Goal: Complete application form

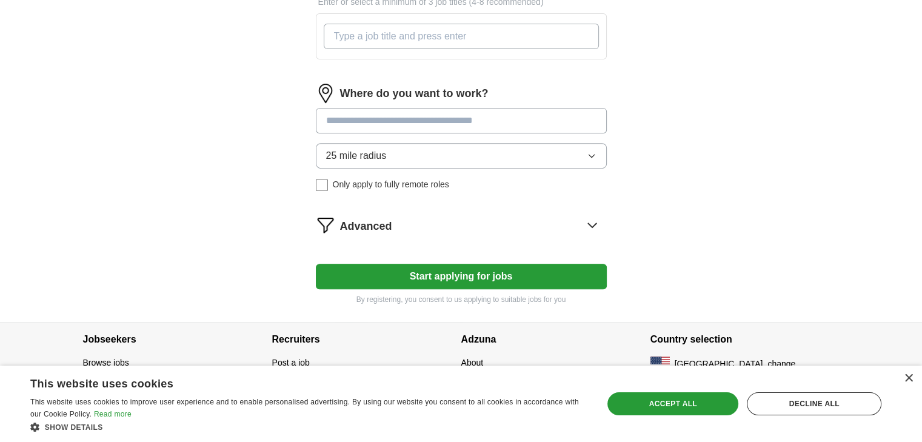
scroll to position [478, 0]
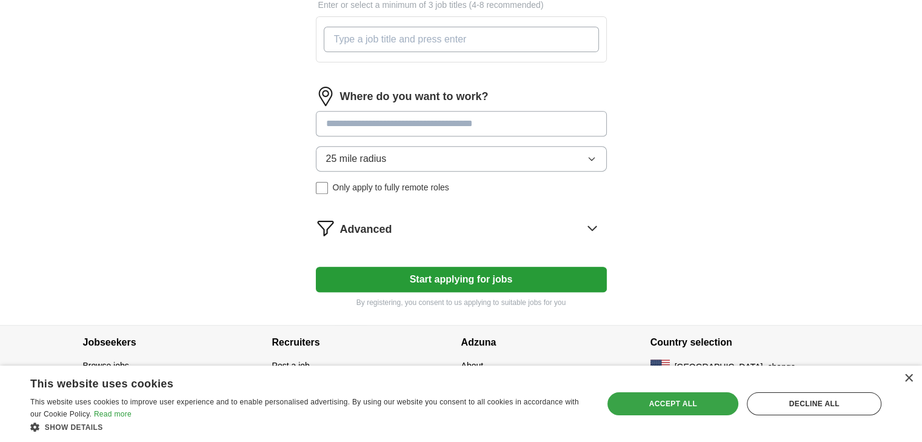
click at [697, 403] on div "Accept all" at bounding box center [673, 403] width 131 height 23
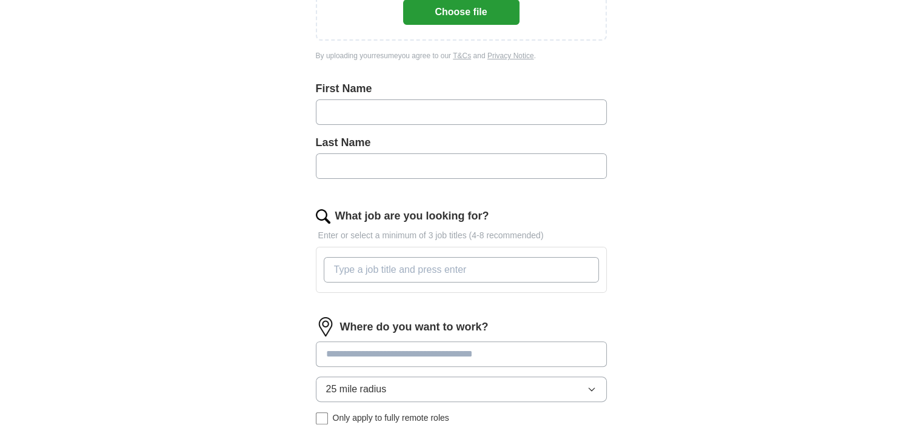
scroll to position [0, 0]
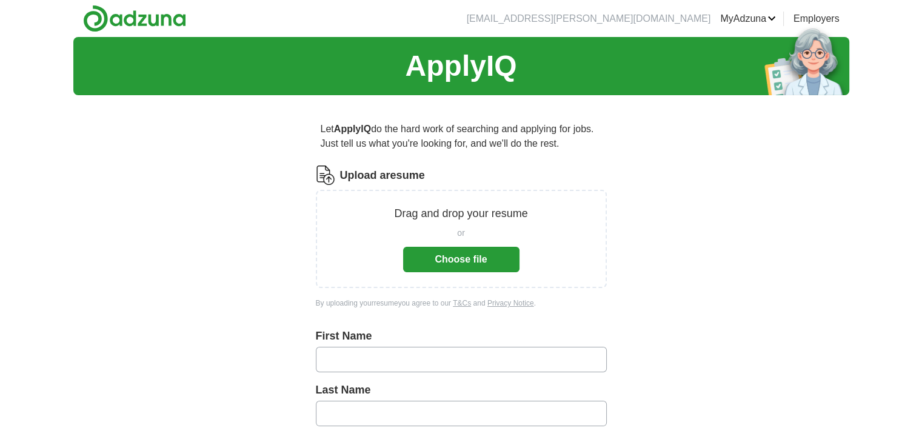
click at [487, 260] on button "Choose file" at bounding box center [461, 259] width 116 height 25
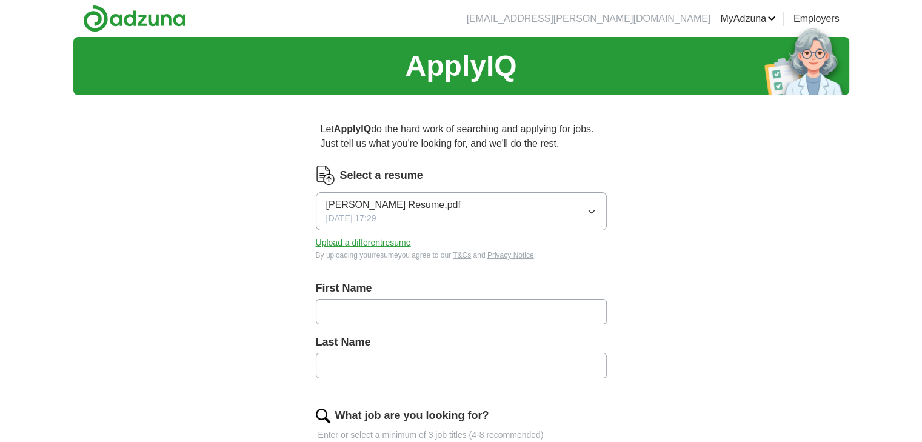
click at [422, 315] on input "text" at bounding box center [461, 311] width 291 height 25
type input "*"
type input "***"
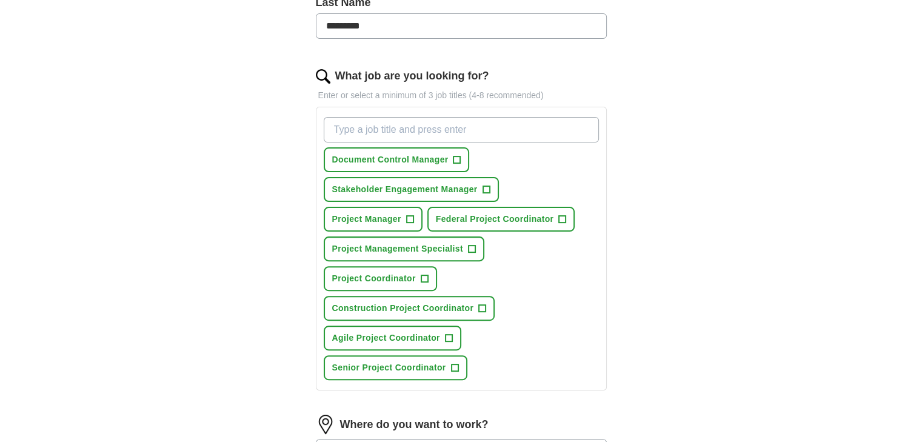
scroll to position [364, 0]
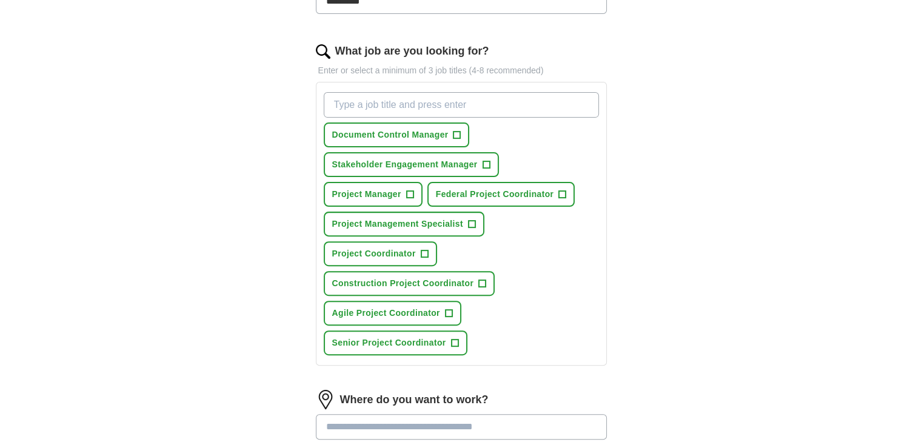
type input "*********"
click at [473, 222] on span "+" at bounding box center [471, 225] width 7 height 10
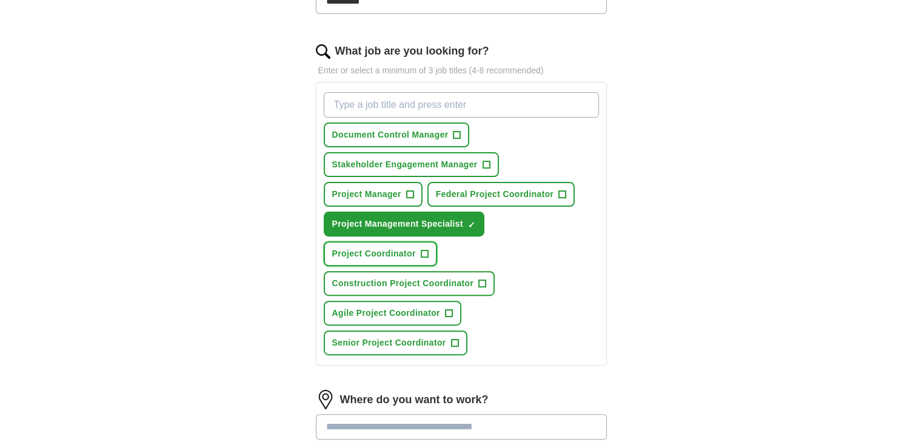
click at [427, 252] on span "+" at bounding box center [424, 254] width 7 height 10
click at [483, 280] on span "+" at bounding box center [482, 284] width 7 height 10
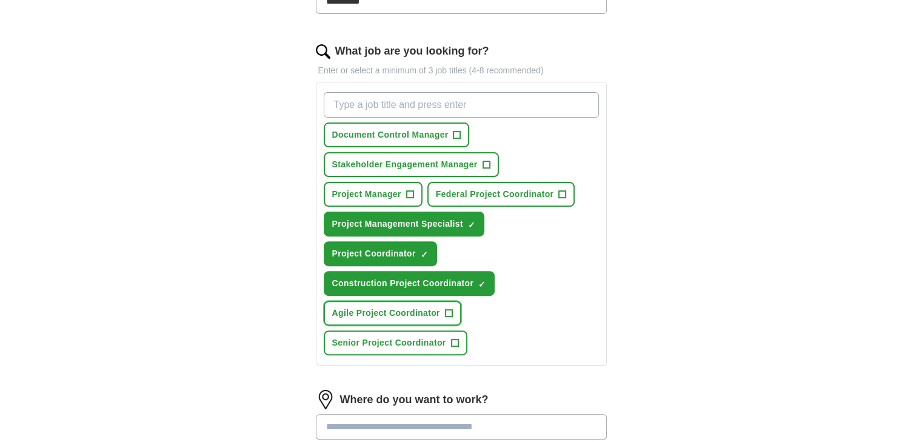
click at [446, 309] on span "+" at bounding box center [448, 314] width 7 height 10
click at [454, 339] on span "+" at bounding box center [454, 343] width 7 height 10
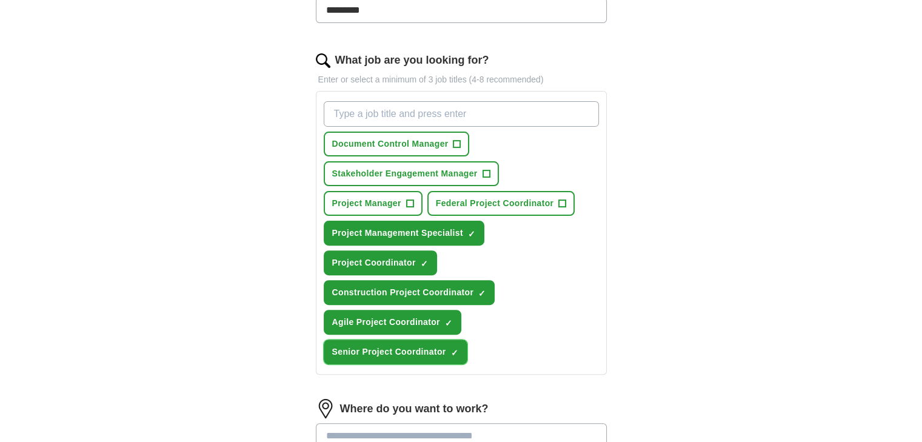
scroll to position [355, 0]
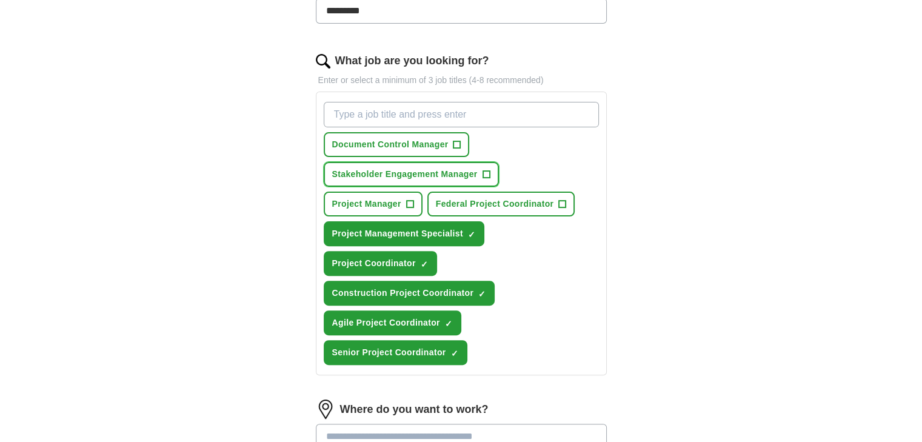
click at [481, 174] on button "Stakeholder Engagement Manager +" at bounding box center [411, 174] width 175 height 25
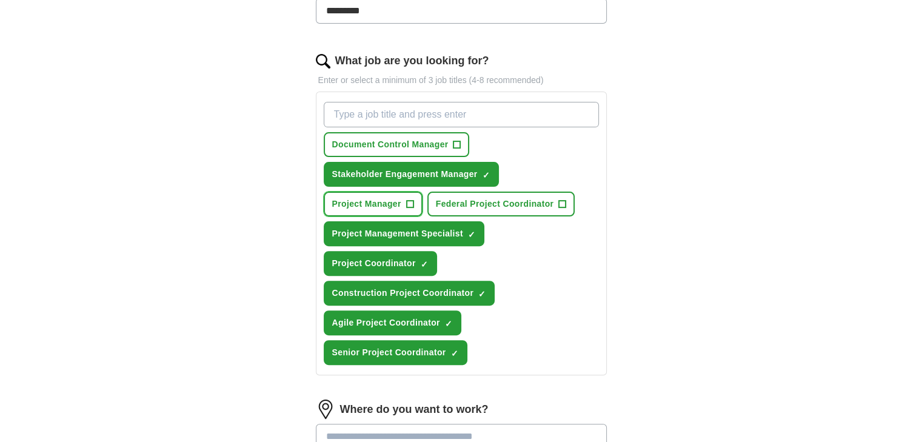
click at [407, 207] on span "+" at bounding box center [409, 204] width 7 height 10
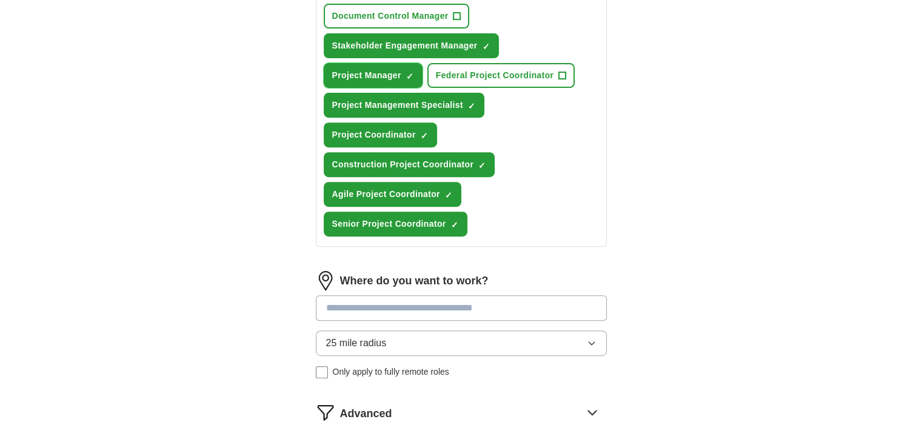
scroll to position [492, 0]
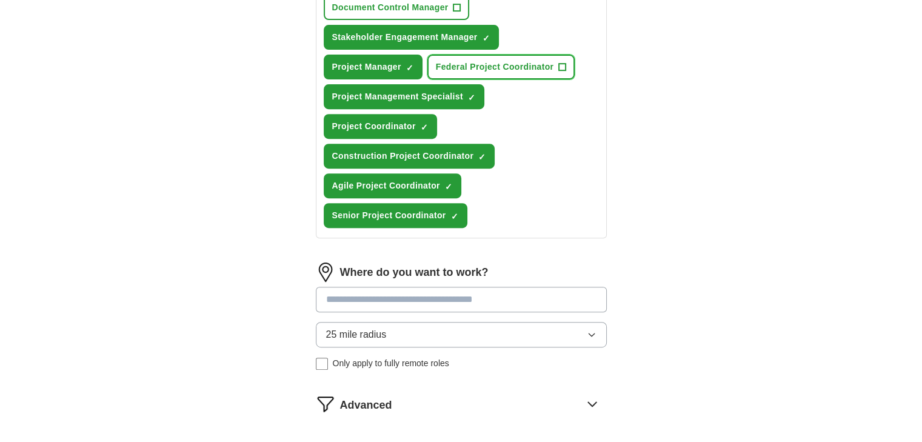
click at [543, 61] on span "Federal Project Coordinator" at bounding box center [495, 67] width 118 height 13
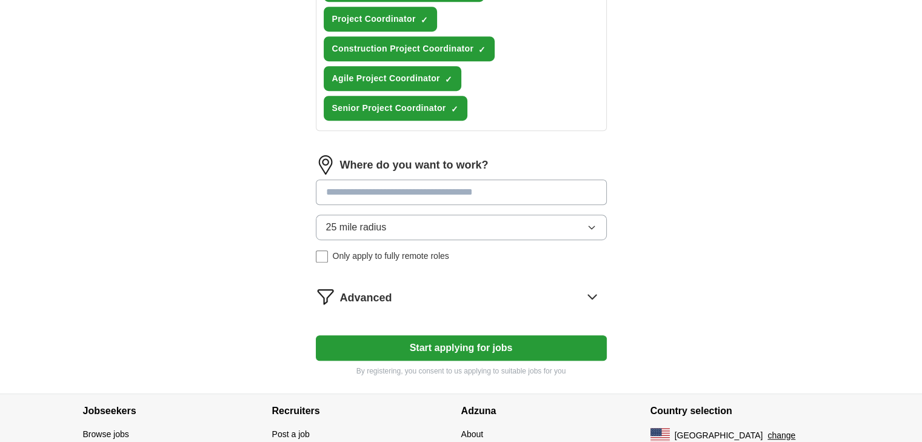
scroll to position [606, 0]
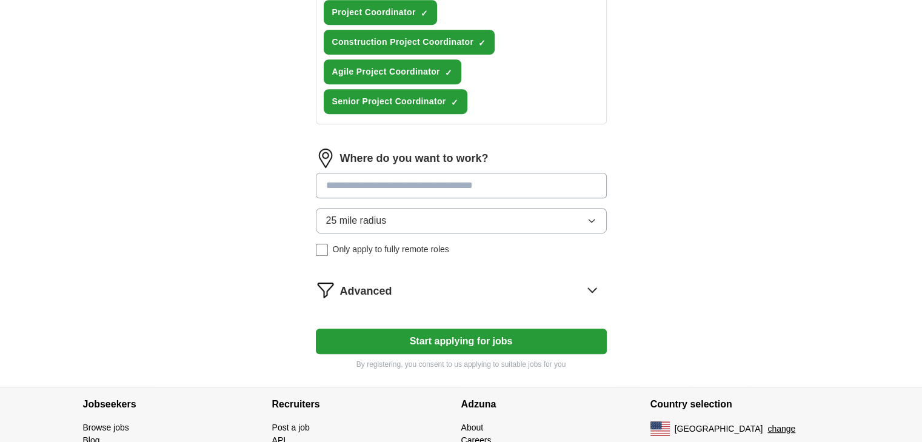
click at [498, 217] on button "25 mile radius" at bounding box center [461, 220] width 291 height 25
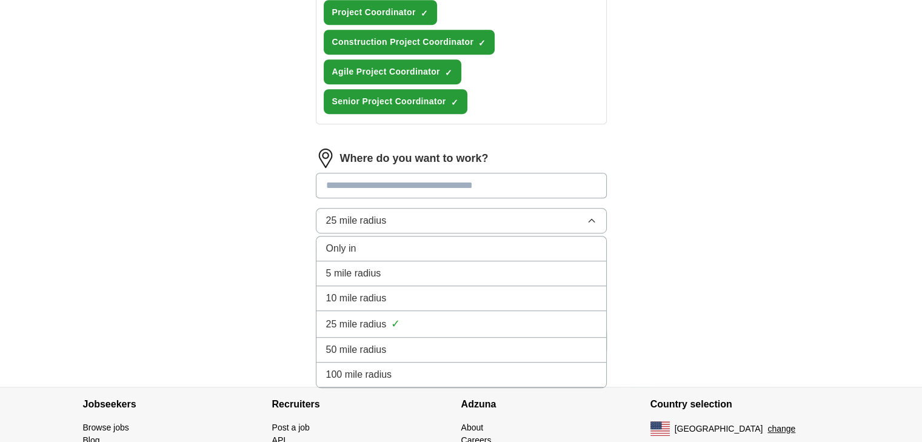
click at [398, 286] on li "10 mile radius" at bounding box center [462, 298] width 290 height 25
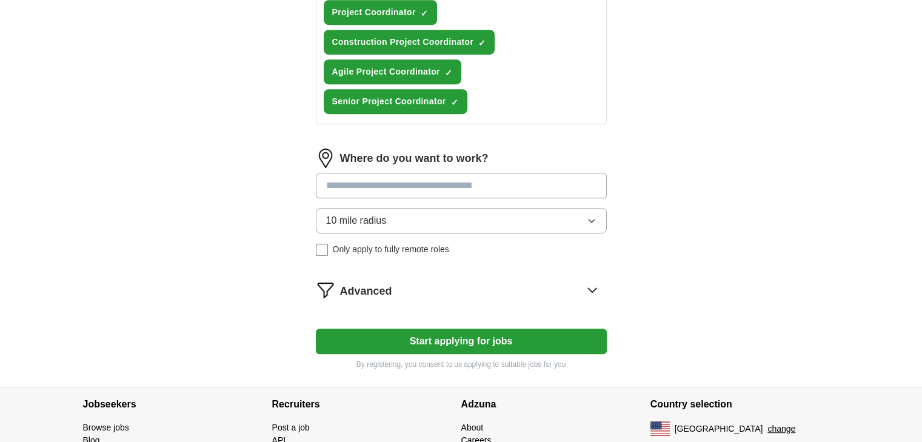
click at [577, 219] on button "10 mile radius" at bounding box center [461, 220] width 291 height 25
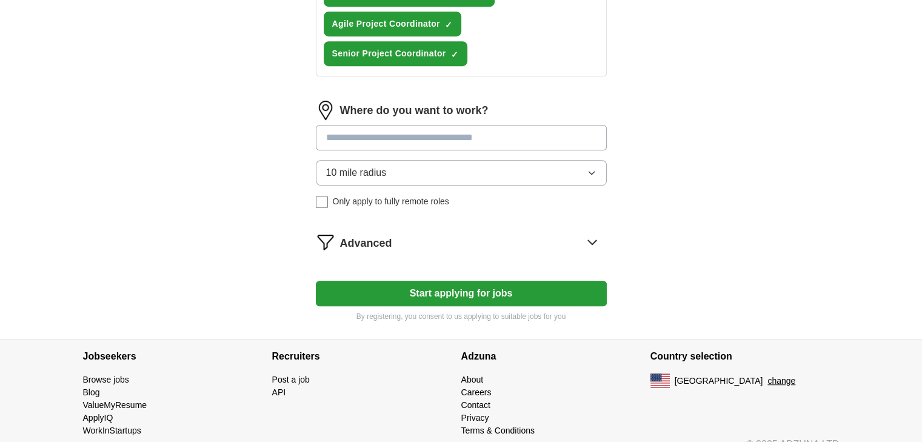
scroll to position [654, 0]
click at [592, 239] on icon at bounding box center [592, 241] width 19 height 19
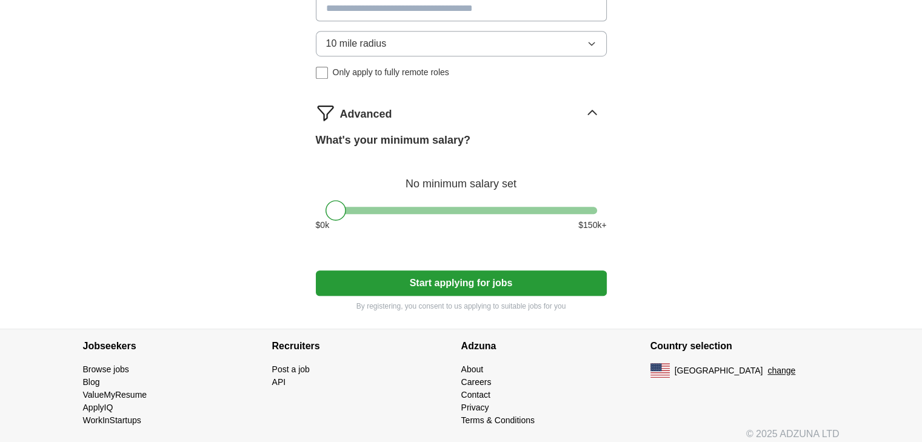
scroll to position [786, 0]
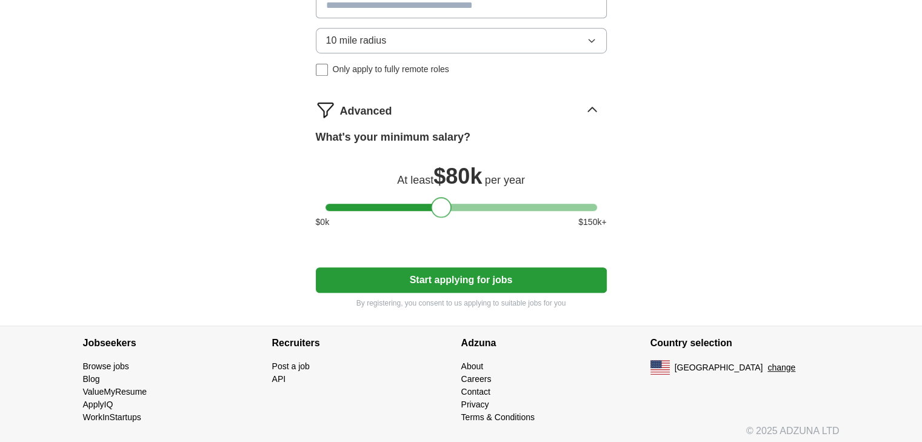
drag, startPoint x: 336, startPoint y: 203, endPoint x: 443, endPoint y: 209, distance: 106.9
click at [443, 209] on div at bounding box center [441, 207] width 21 height 21
click at [443, 278] on button "Start applying for jobs" at bounding box center [461, 279] width 291 height 25
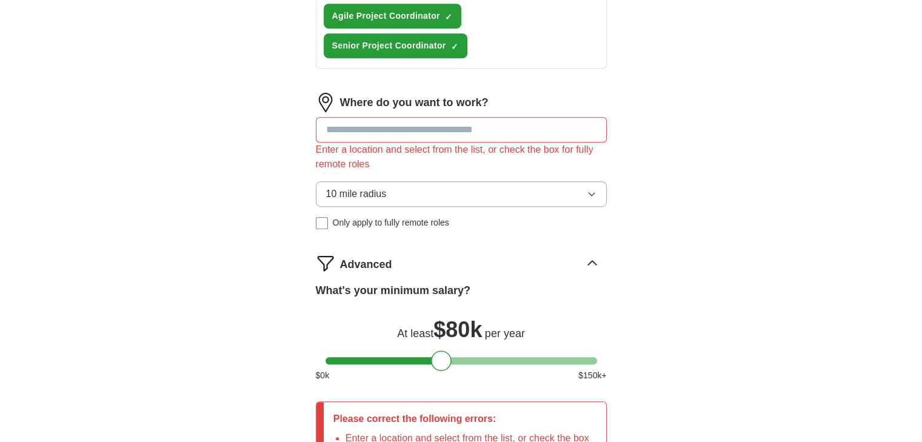
scroll to position [660, 0]
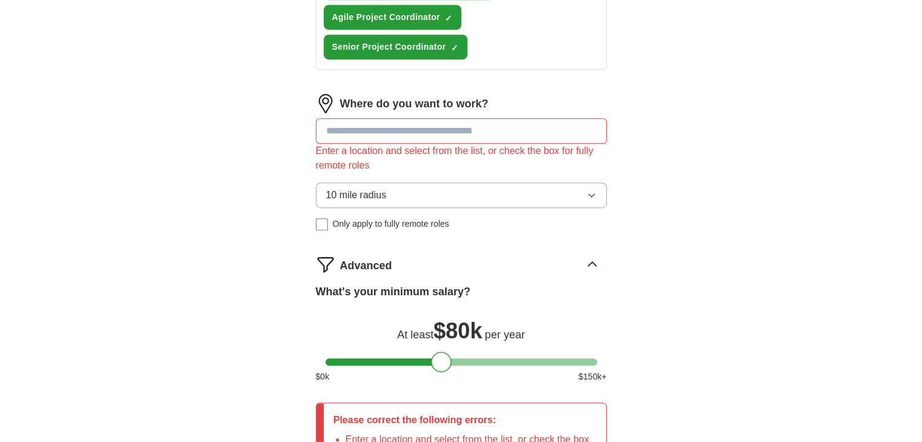
click at [501, 127] on input at bounding box center [461, 130] width 291 height 25
type input "*"
type input "******"
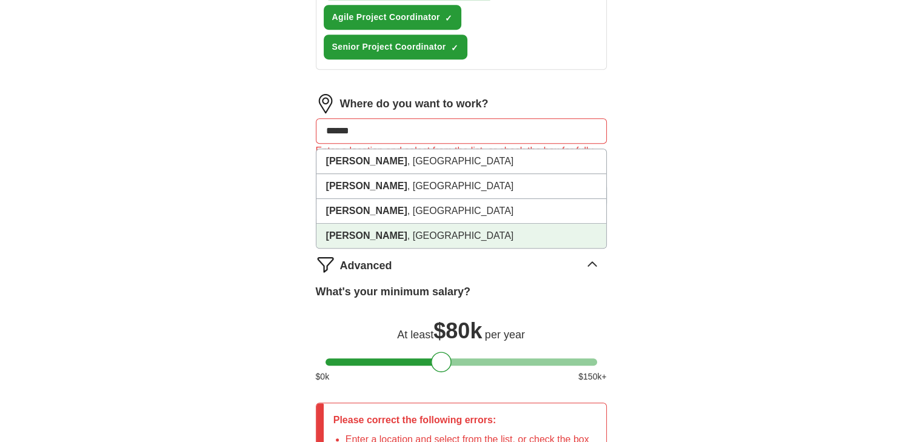
click at [407, 240] on li "Draper , [GEOGRAPHIC_DATA]" at bounding box center [462, 236] width 290 height 24
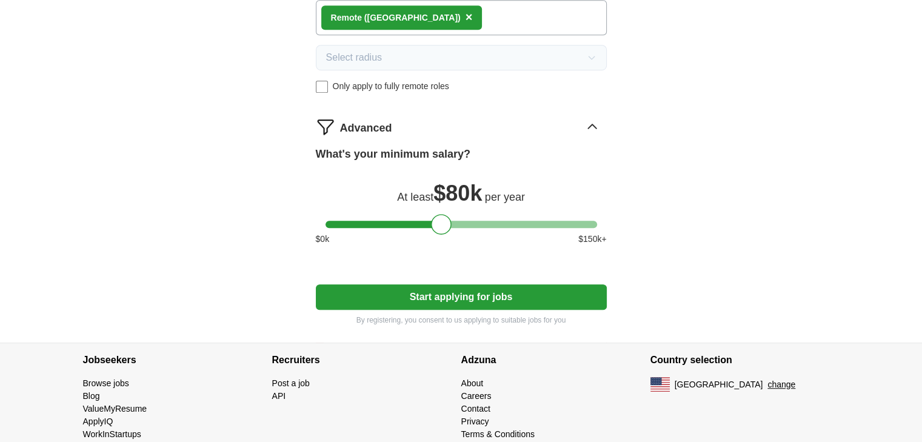
scroll to position [799, 0]
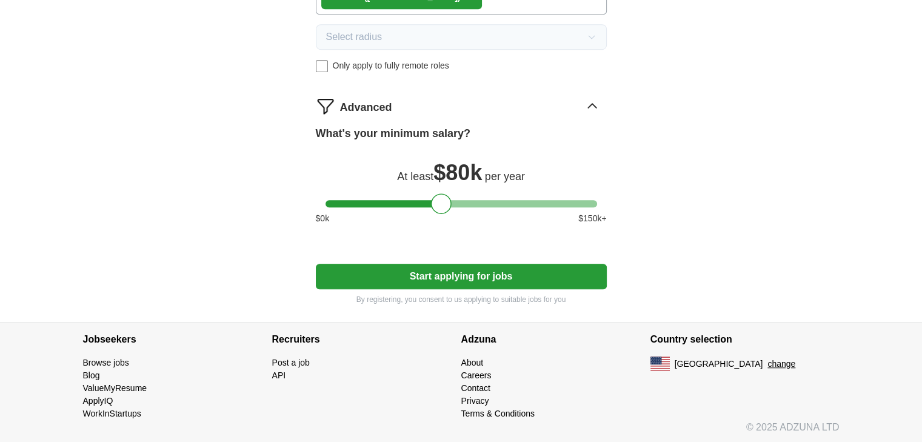
click at [473, 269] on button "Start applying for jobs" at bounding box center [461, 276] width 291 height 25
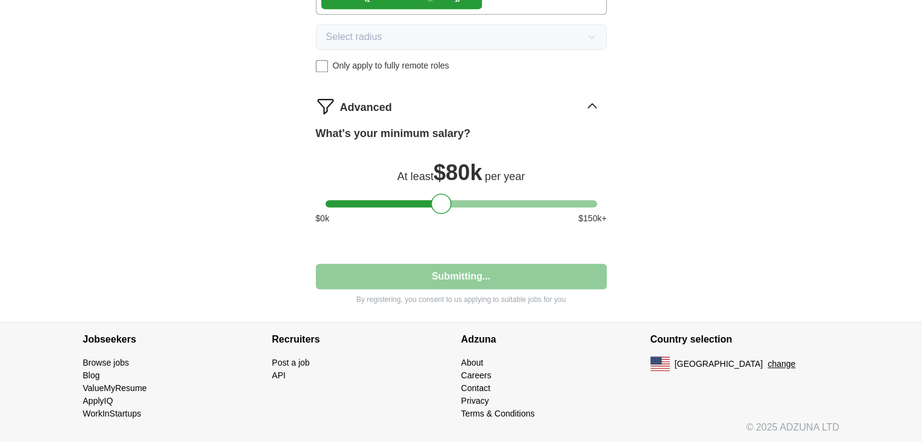
select select "**"
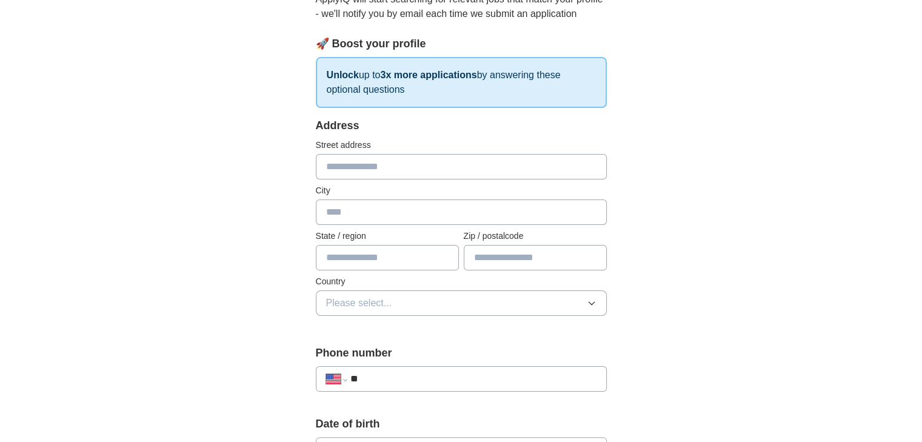
scroll to position [155, 0]
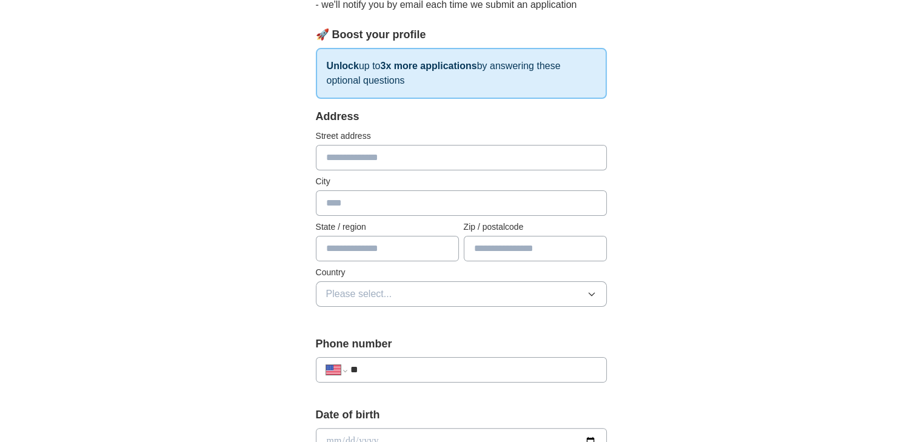
click at [432, 159] on input "text" at bounding box center [461, 157] width 291 height 25
type input "**********"
type input "******"
type input "****"
type input "*****"
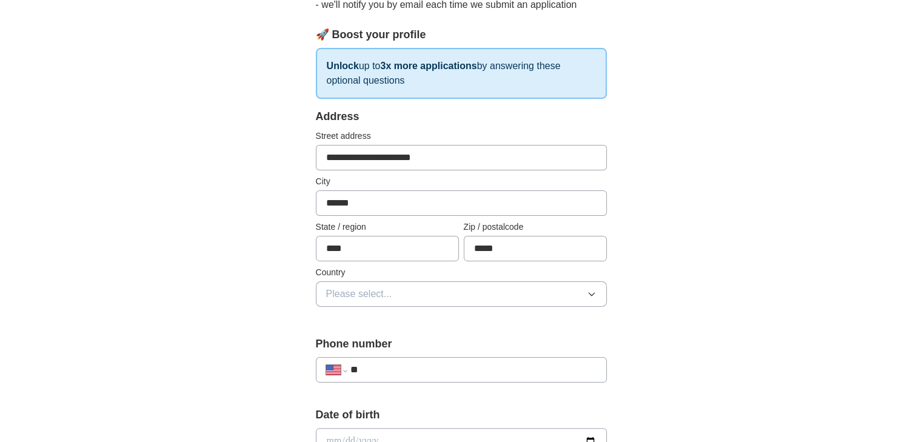
click at [474, 299] on button "Please select..." at bounding box center [461, 293] width 291 height 25
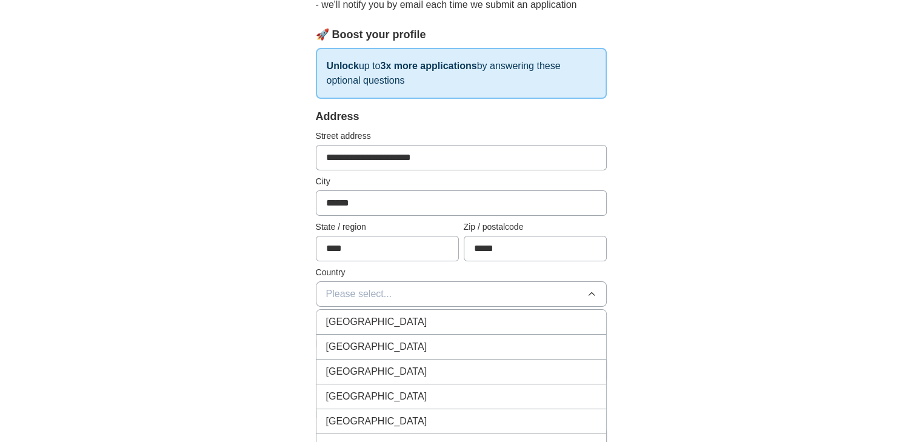
click at [427, 354] on li "[GEOGRAPHIC_DATA]" at bounding box center [462, 347] width 290 height 25
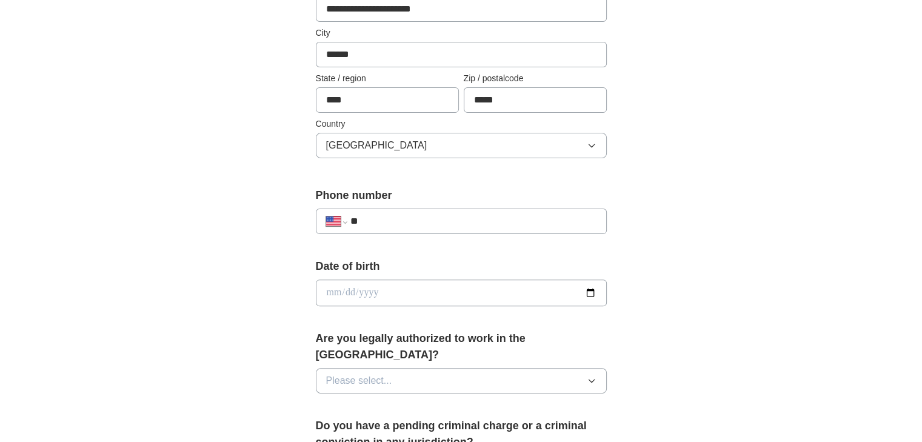
scroll to position [304, 0]
click at [540, 220] on input "**" at bounding box center [473, 220] width 246 height 15
type input "**********"
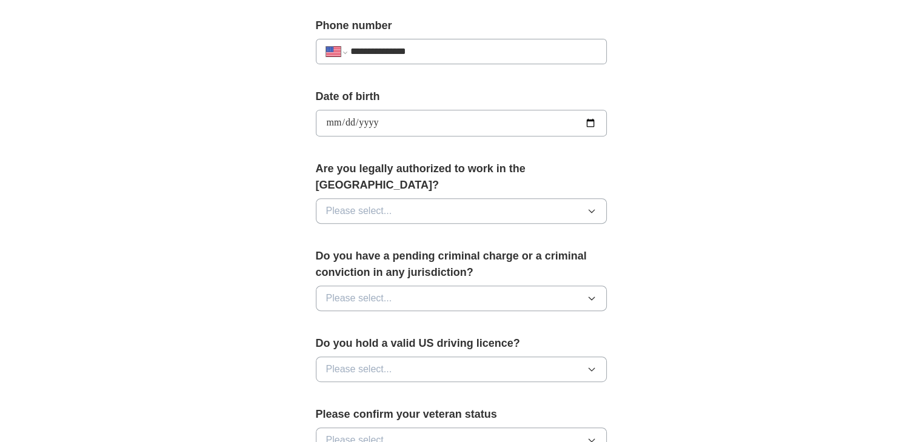
scroll to position [480, 0]
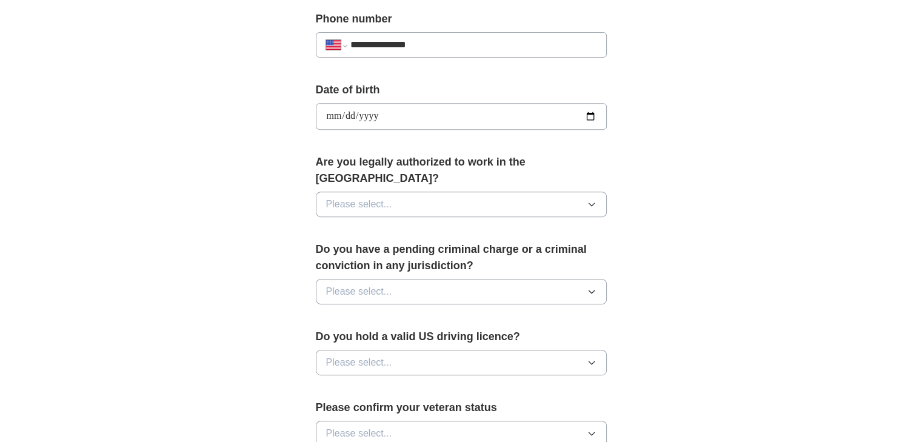
click at [583, 192] on button "Please select..." at bounding box center [461, 204] width 291 height 25
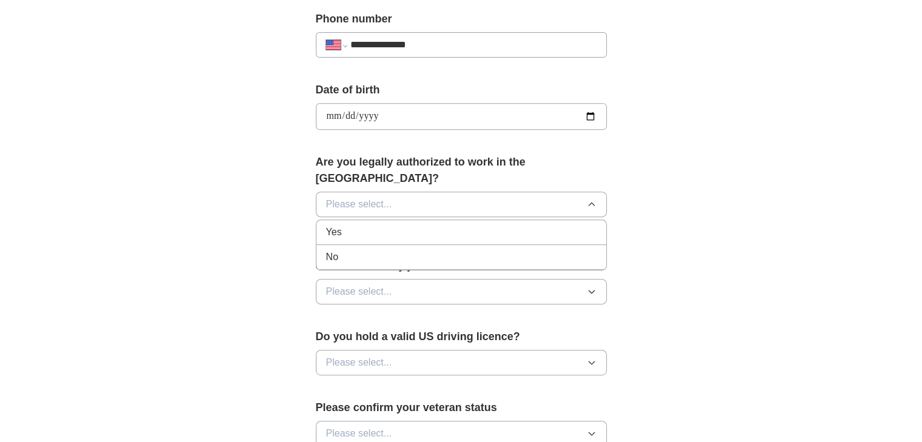
click at [444, 225] on div "Yes" at bounding box center [461, 232] width 270 height 15
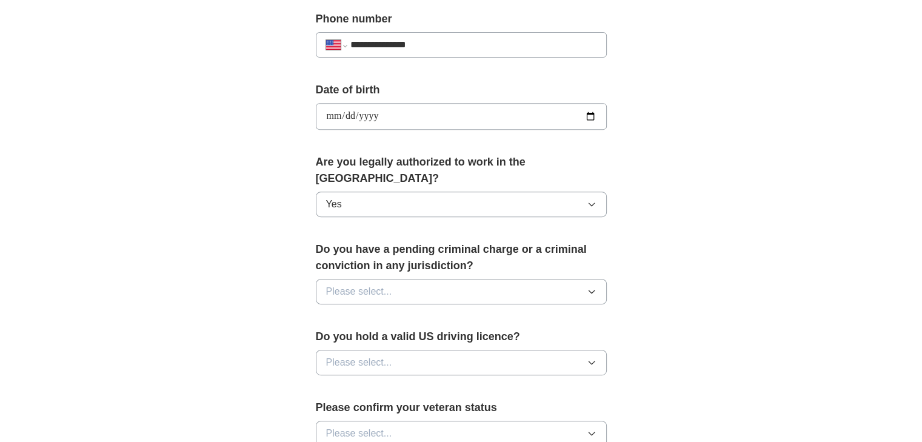
click at [568, 279] on button "Please select..." at bounding box center [461, 291] width 291 height 25
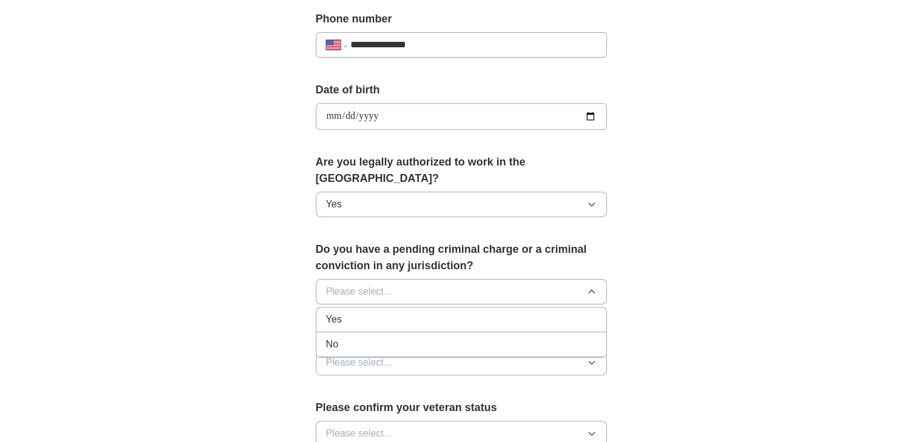
click at [493, 337] on div "No" at bounding box center [461, 344] width 270 height 15
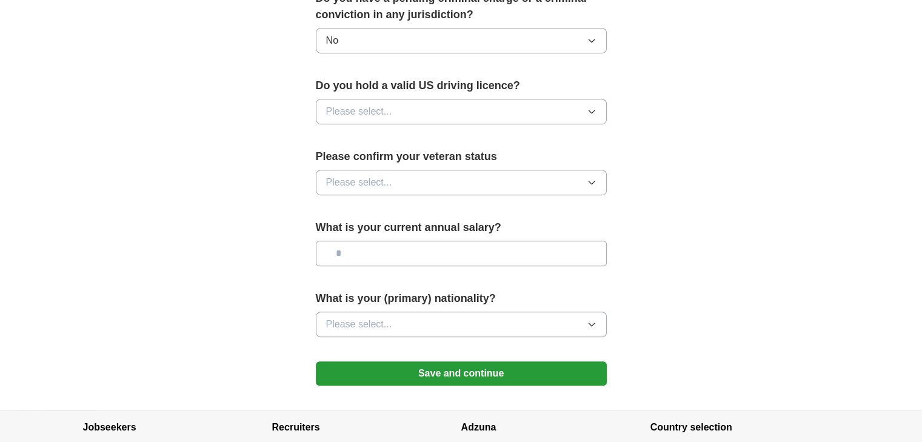
scroll to position [743, 0]
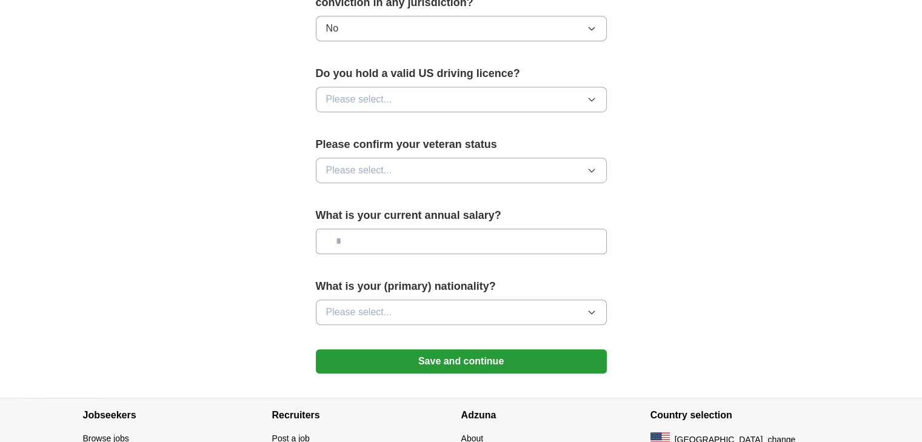
click at [561, 87] on button "Please select..." at bounding box center [461, 99] width 291 height 25
click at [554, 145] on div "No" at bounding box center [461, 152] width 270 height 15
click at [565, 87] on button "No" at bounding box center [461, 99] width 291 height 25
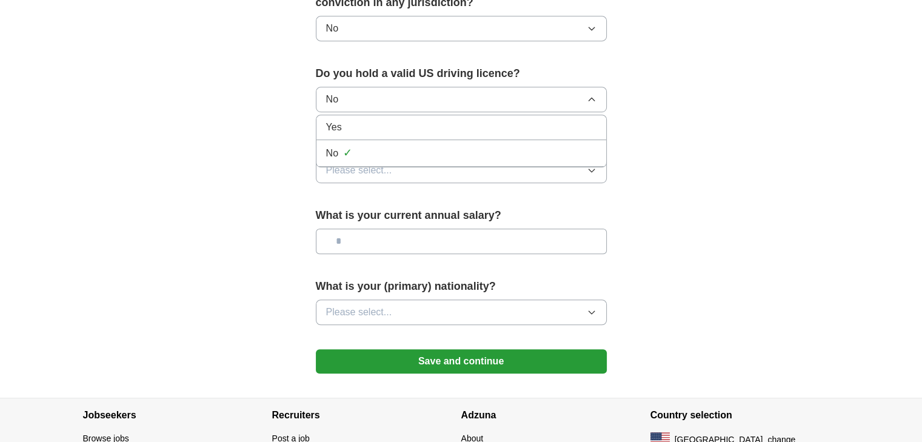
click at [527, 120] on div "Yes" at bounding box center [461, 127] width 270 height 15
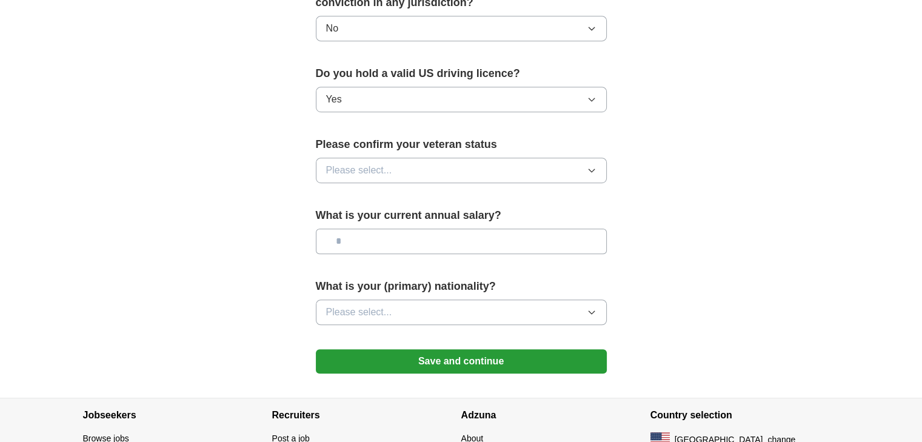
click at [588, 166] on icon "button" at bounding box center [592, 171] width 10 height 10
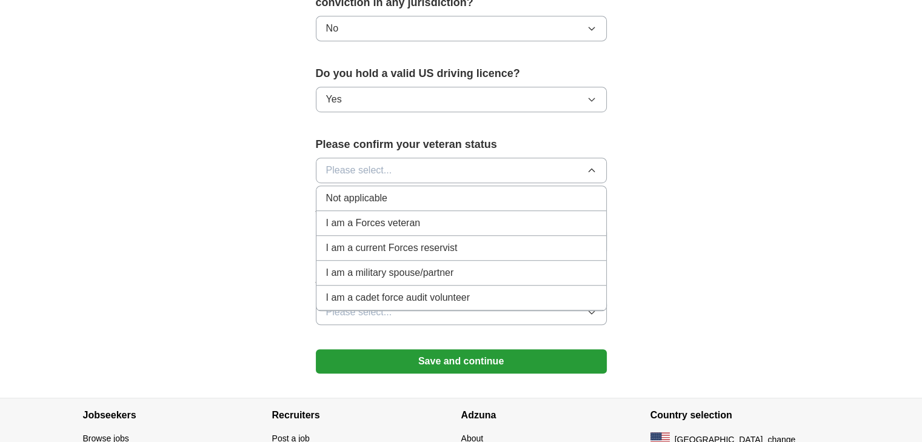
click at [557, 191] on div "Not applicable" at bounding box center [461, 198] width 270 height 15
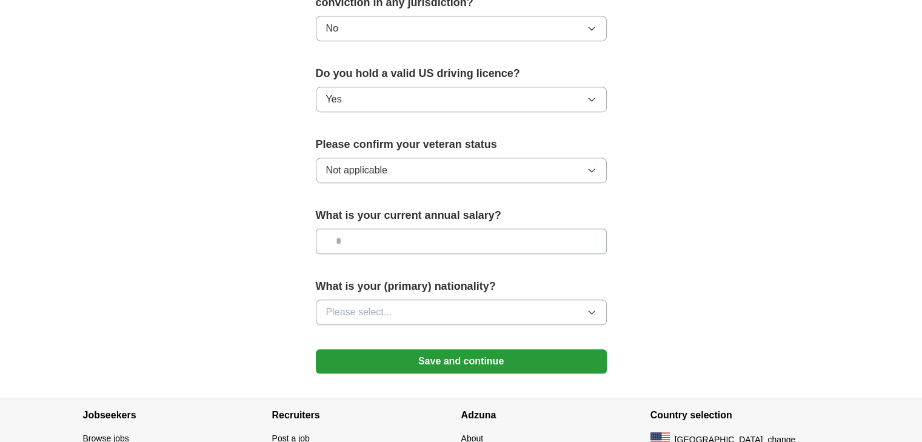
click at [554, 229] on input "text" at bounding box center [461, 241] width 291 height 25
type input "*******"
click at [563, 300] on button "Please select..." at bounding box center [461, 312] width 291 height 25
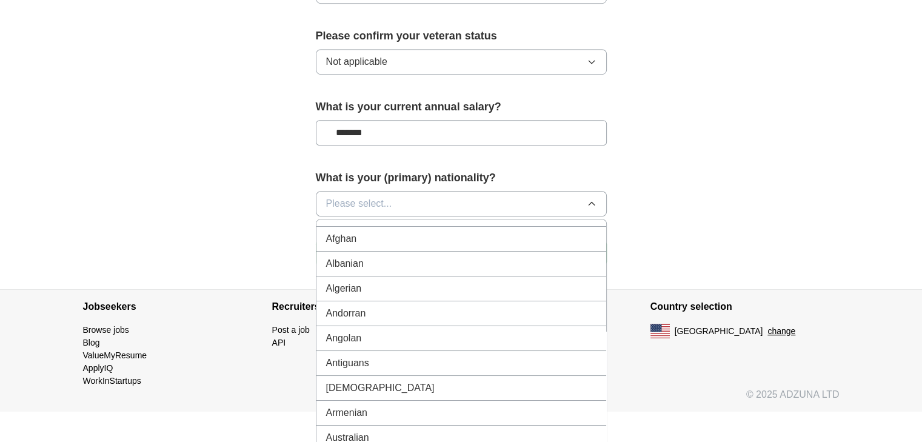
scroll to position [45, 0]
click at [390, 374] on li "[DEMOGRAPHIC_DATA]" at bounding box center [462, 386] width 290 height 25
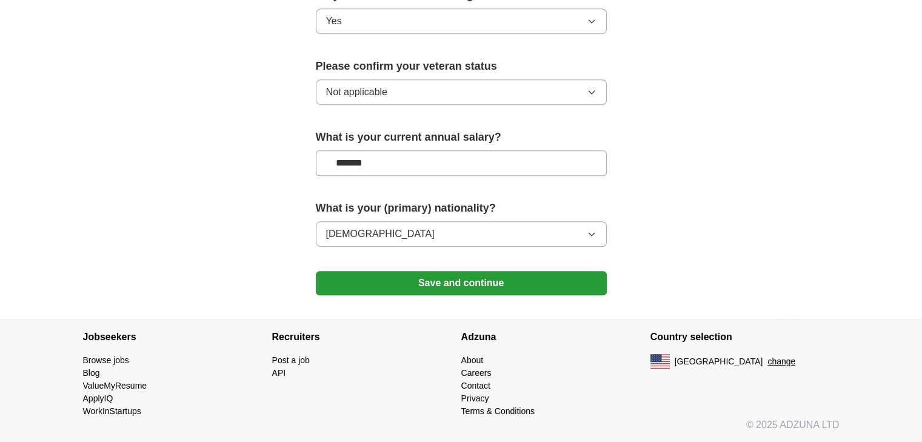
scroll to position [802, 0]
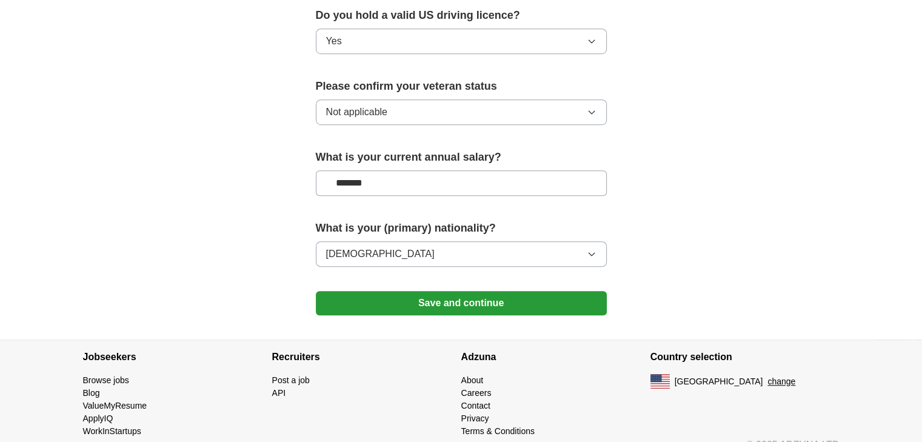
click at [455, 291] on button "Save and continue" at bounding box center [461, 303] width 291 height 24
